Goal: Task Accomplishment & Management: Use online tool/utility

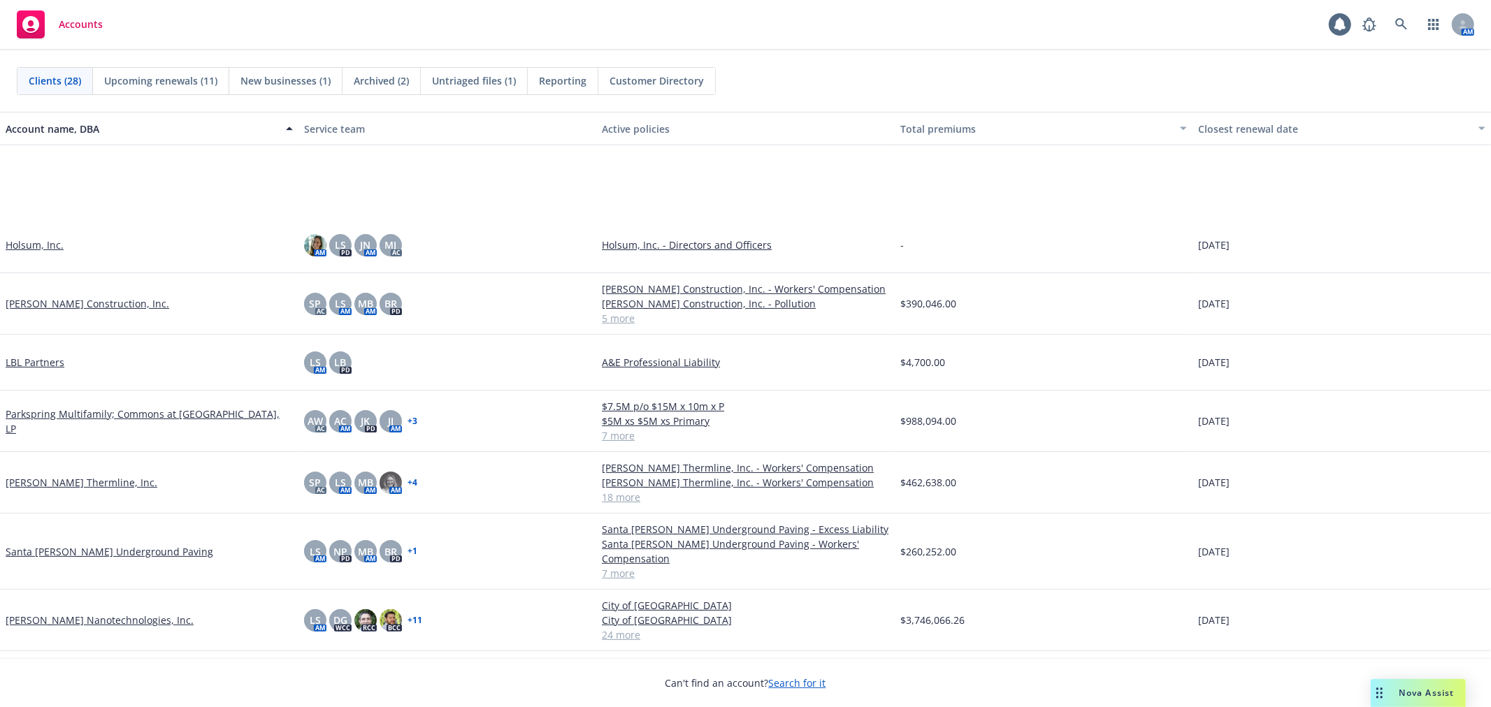
scroll to position [777, 0]
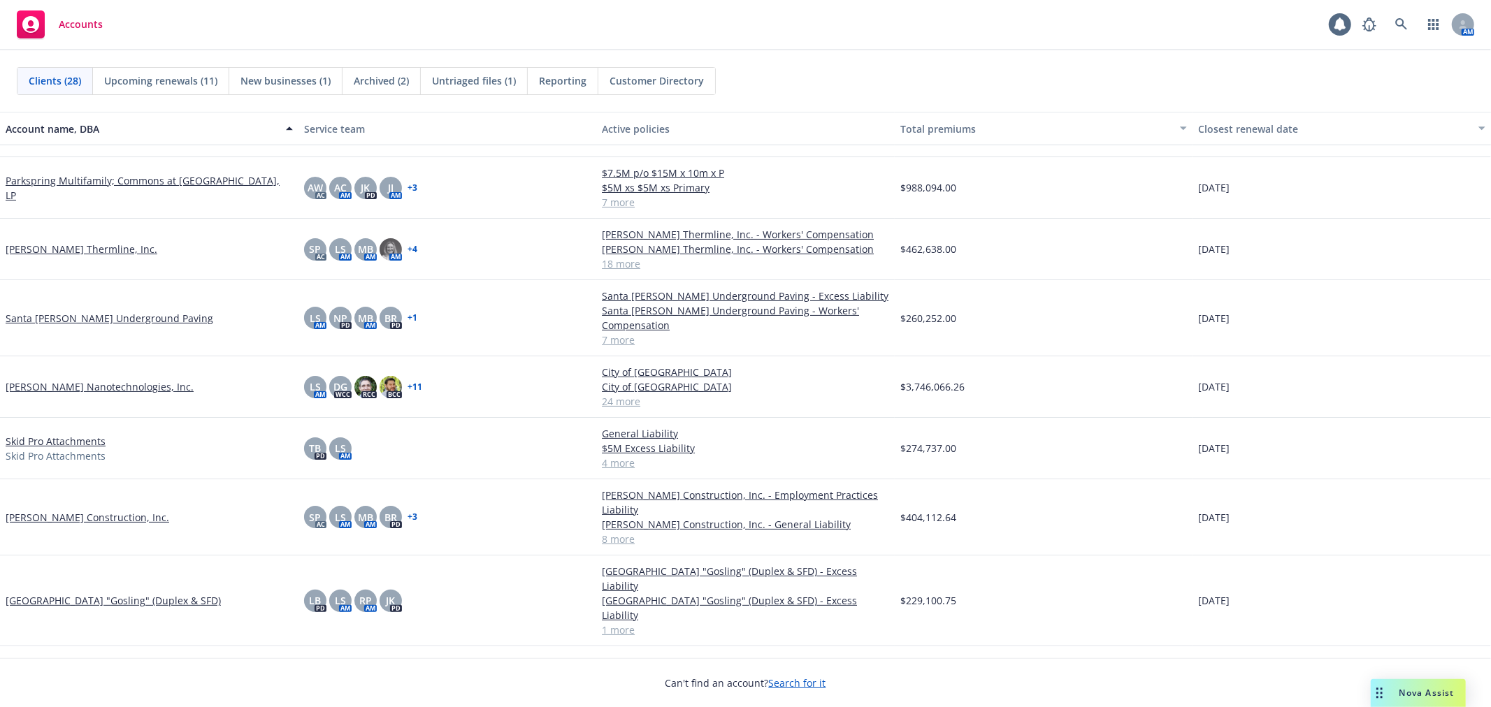
click at [54, 247] on link "[PERSON_NAME] Thermline, Inc." at bounding box center [82, 249] width 152 height 15
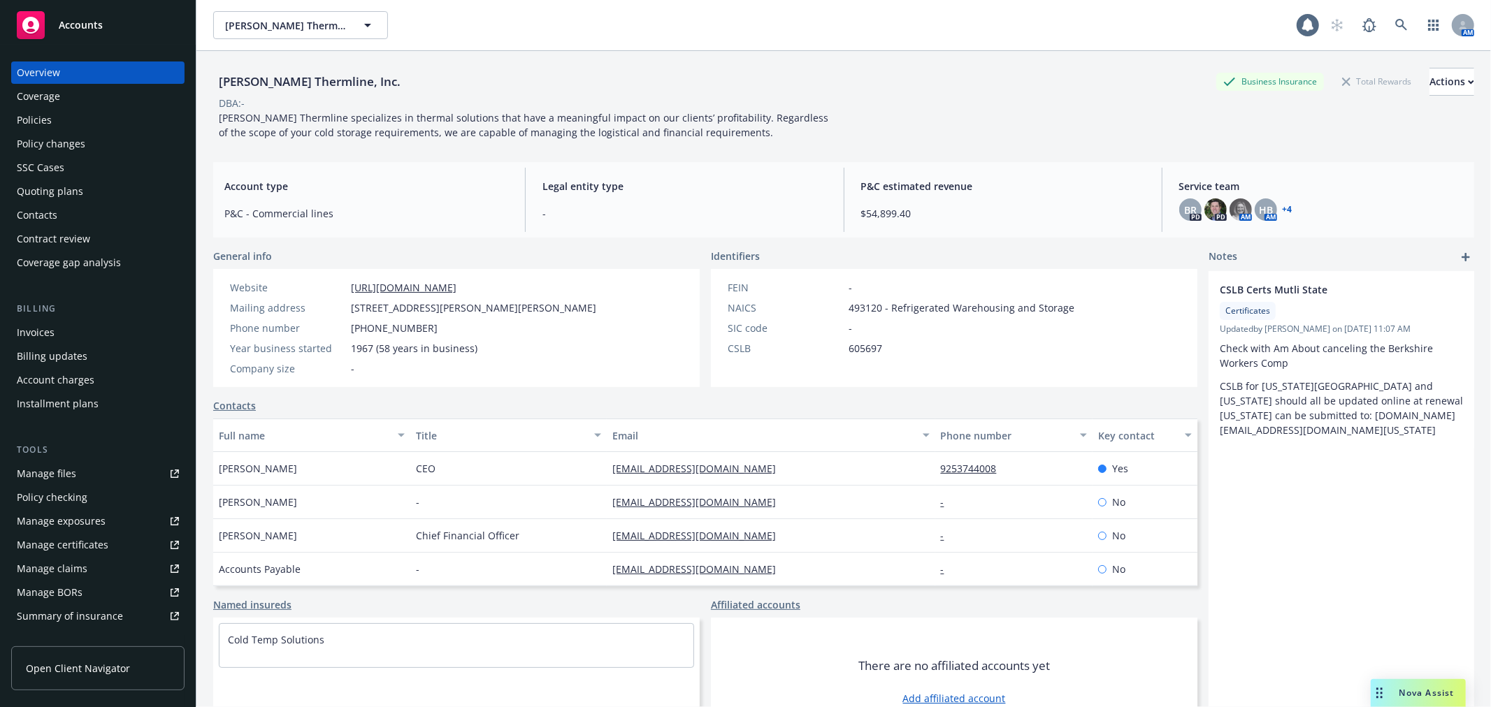
click at [80, 541] on div "Manage certificates" at bounding box center [63, 545] width 92 height 22
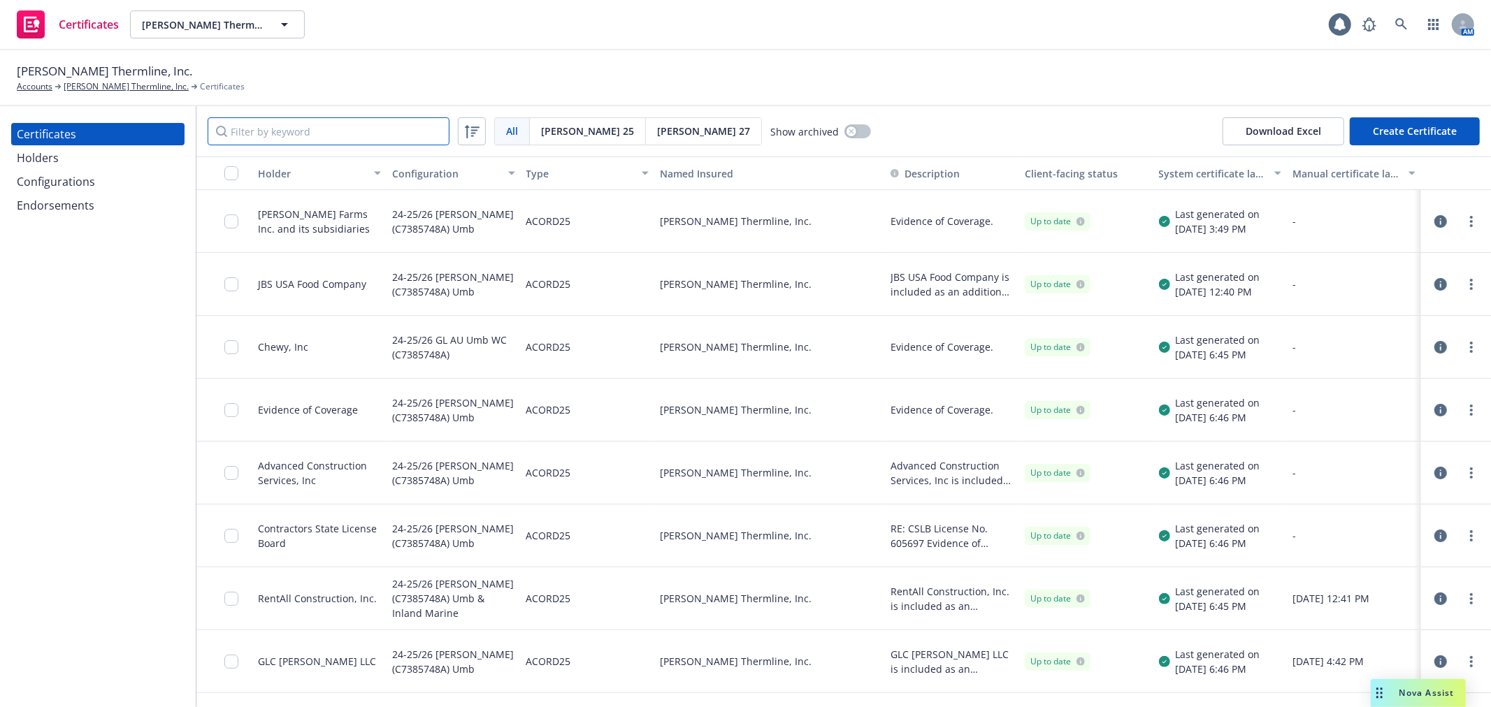
click at [317, 128] on input "Filter by keyword" at bounding box center [329, 131] width 242 height 28
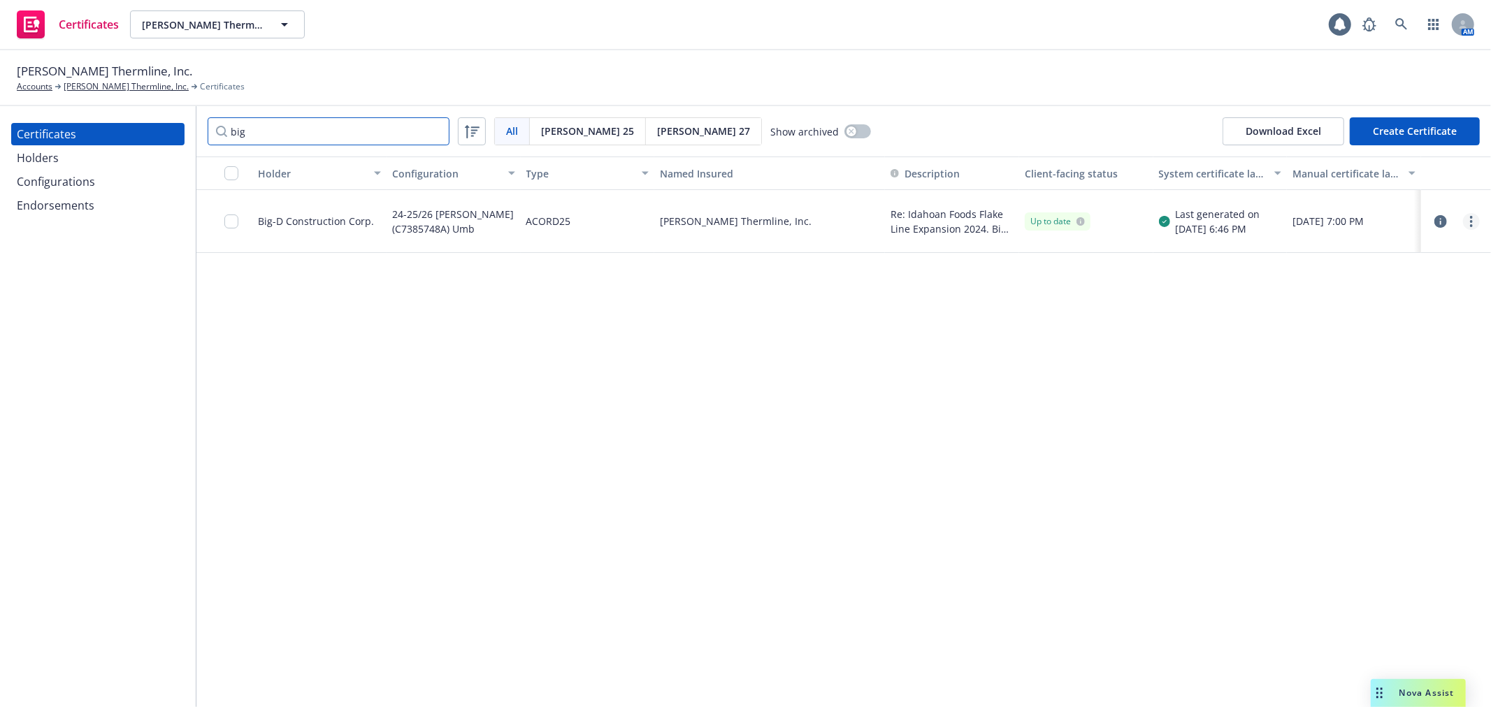
type input "big"
click at [1476, 225] on link "more" at bounding box center [1471, 221] width 17 height 17
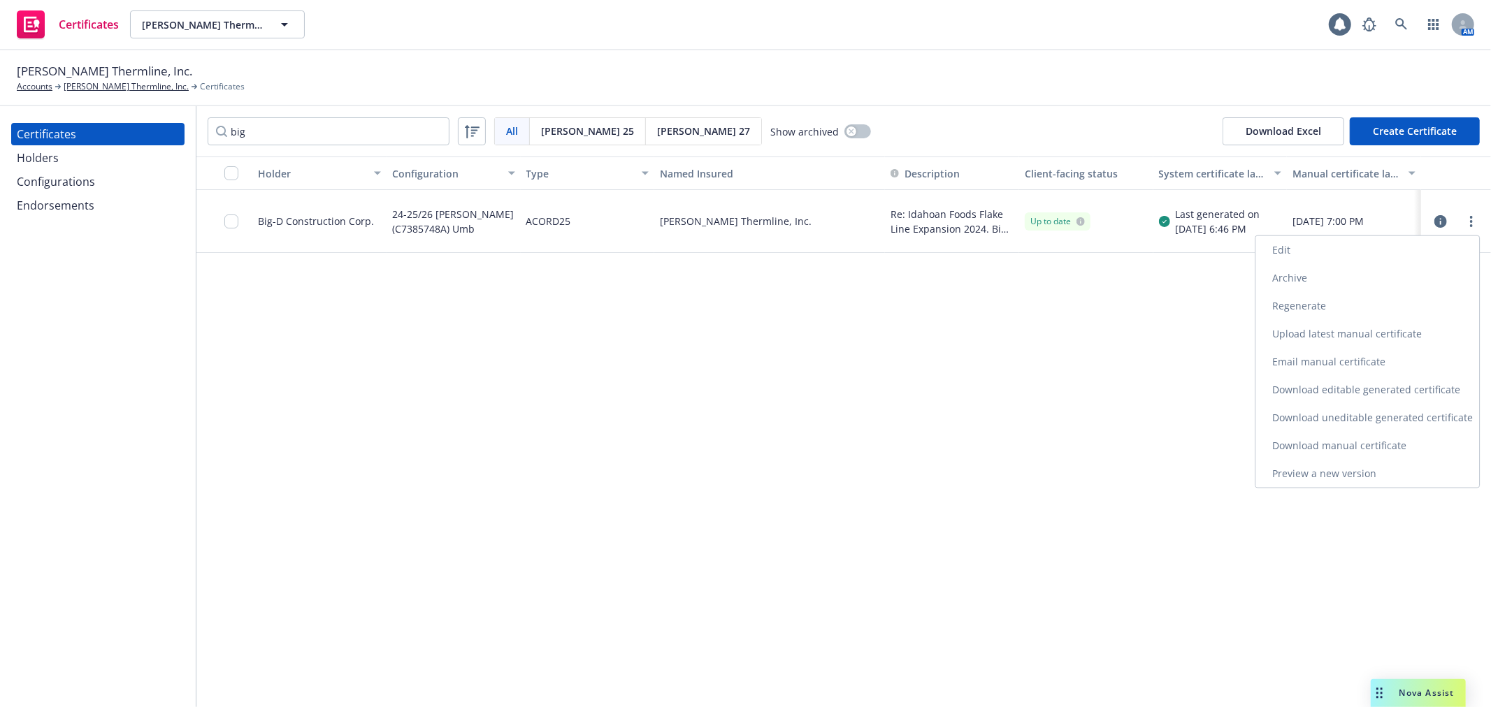
click at [1344, 467] on link "Preview a new version" at bounding box center [1367, 474] width 224 height 28
